Goal: Task Accomplishment & Management: Manage account settings

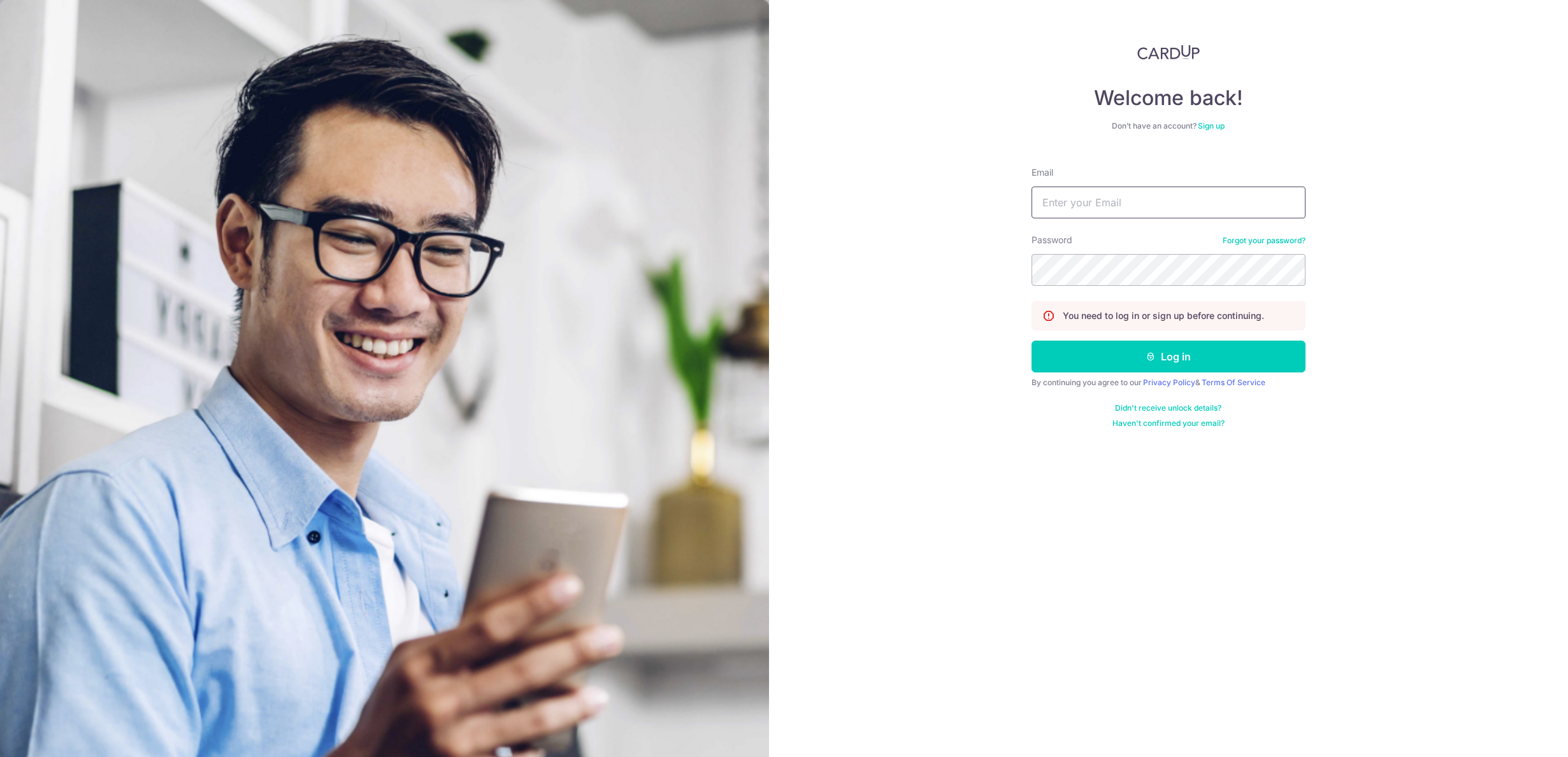
type input "[EMAIL_ADDRESS][DOMAIN_NAME]"
click at [1168, 356] on button "Log in" at bounding box center [1168, 356] width 274 height 32
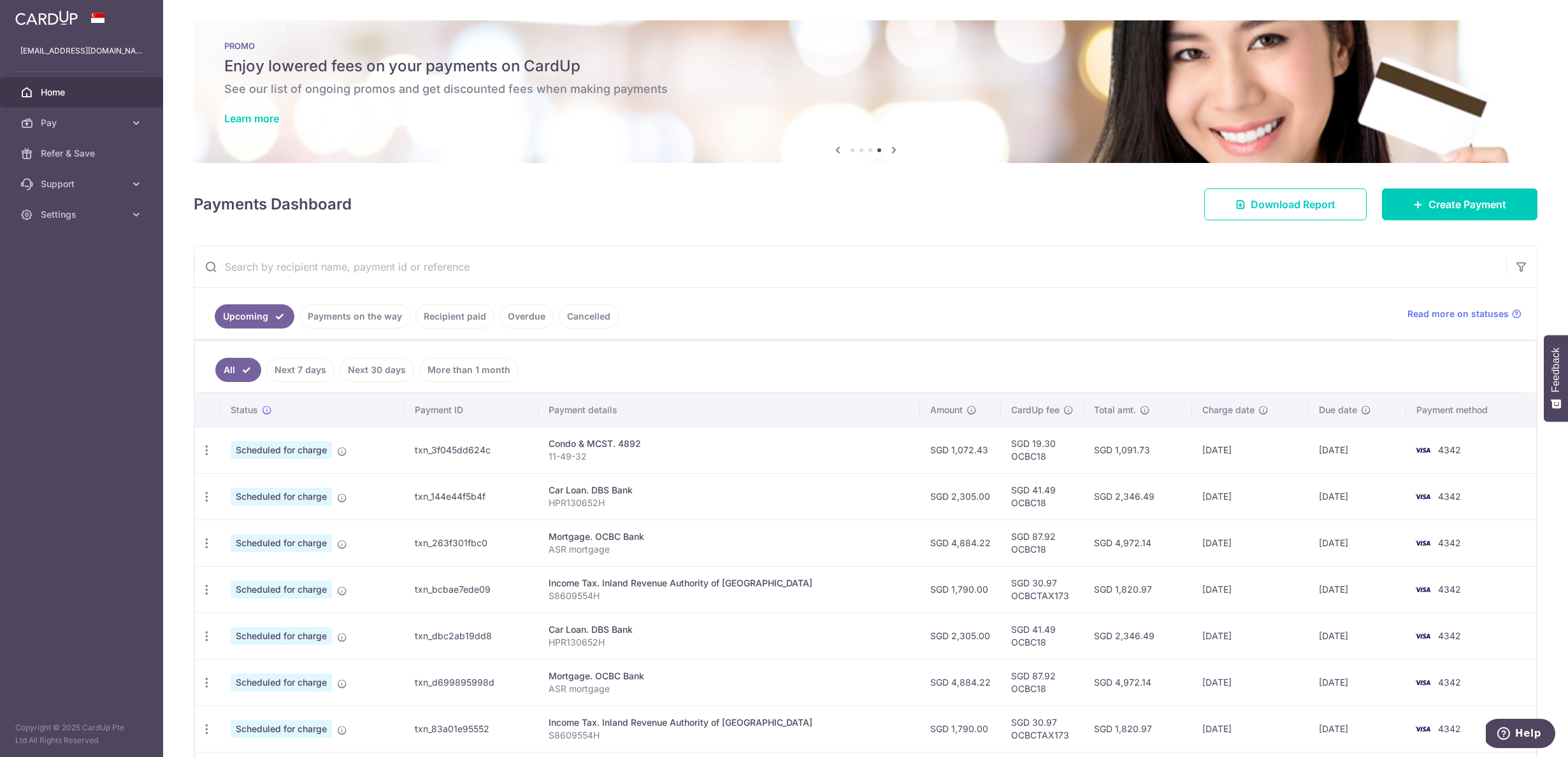
click at [453, 322] on link "Recipient paid" at bounding box center [455, 317] width 79 height 24
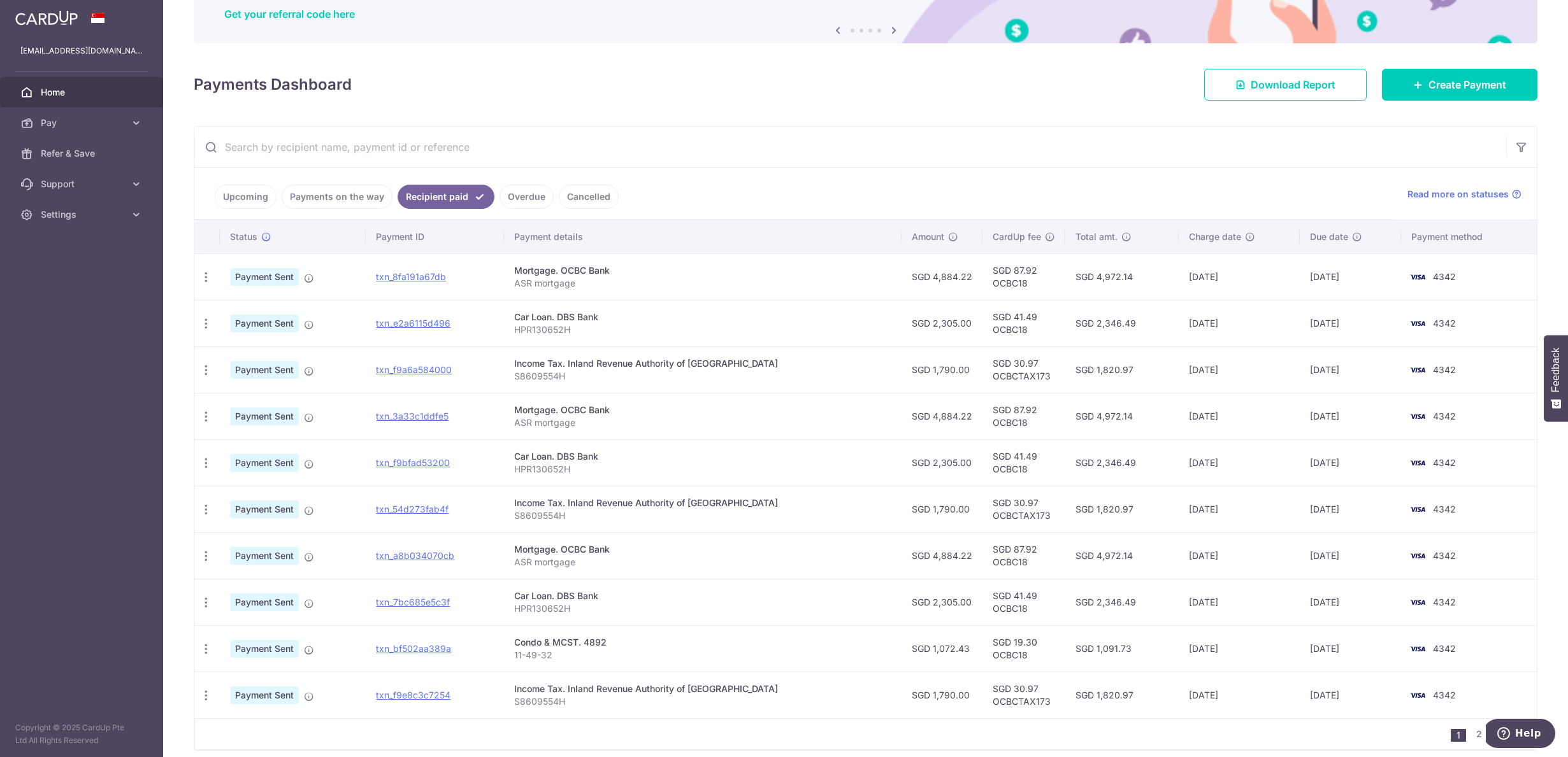
scroll to position [128, 0]
